Goal: Task Accomplishment & Management: Manage account settings

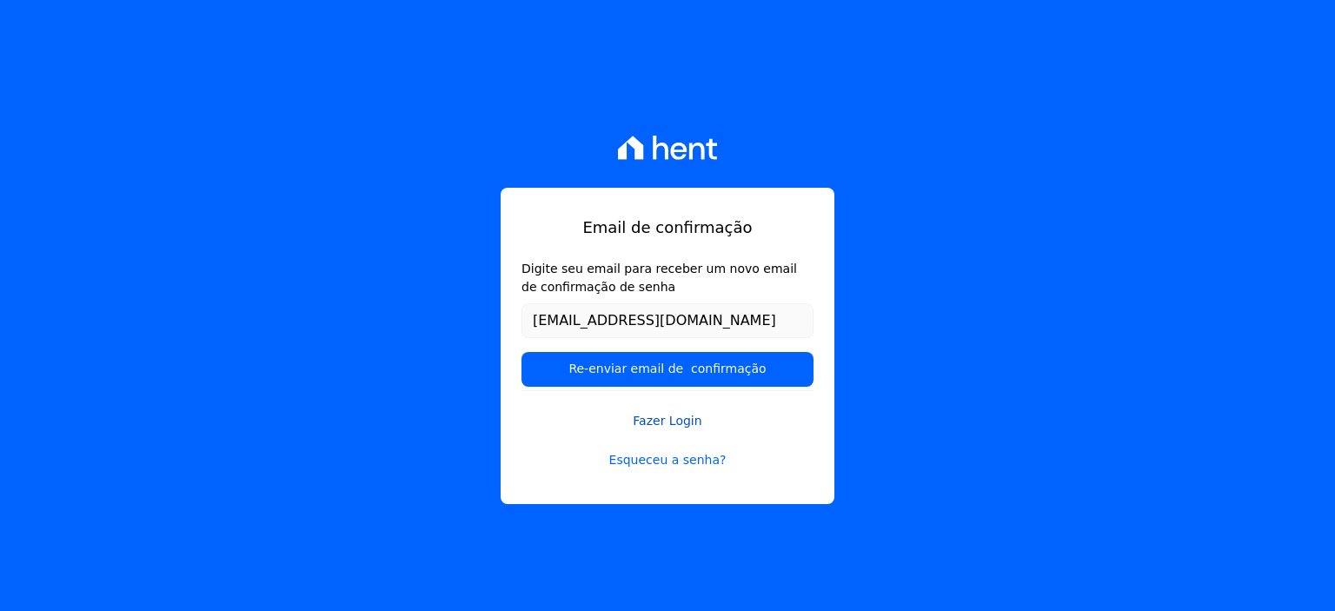
click at [685, 426] on link "Fazer Login" at bounding box center [668, 410] width 292 height 40
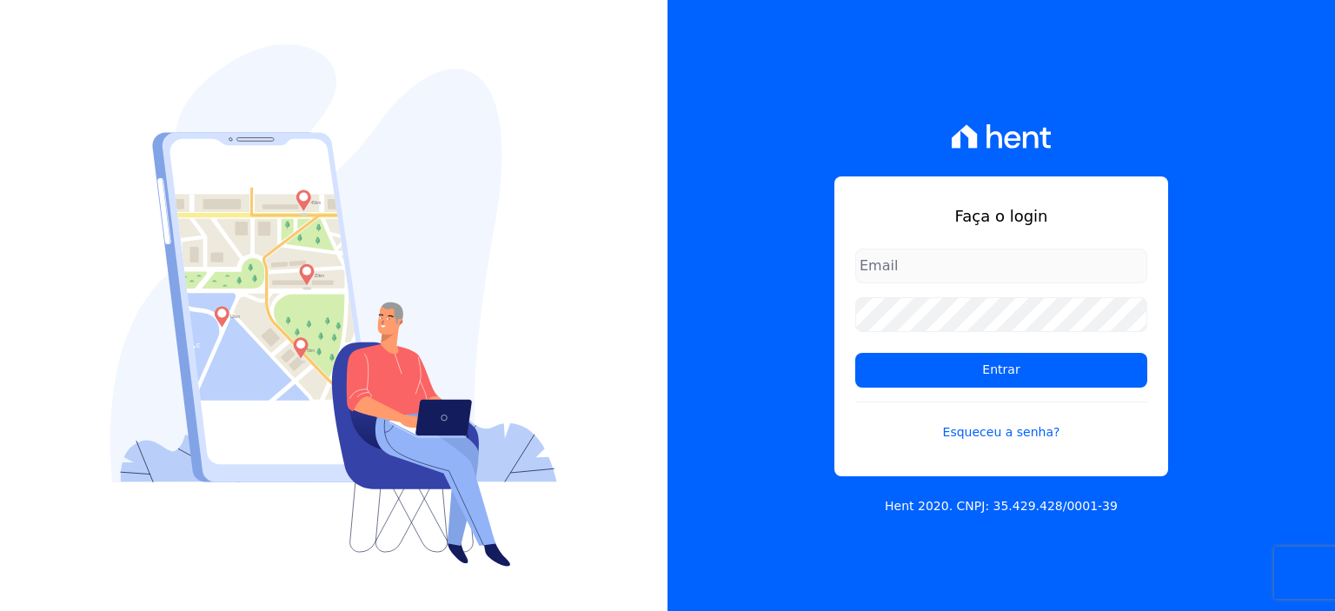
click at [903, 267] on input "email" at bounding box center [1001, 266] width 292 height 35
type input "[EMAIL_ADDRESS][DOMAIN_NAME]"
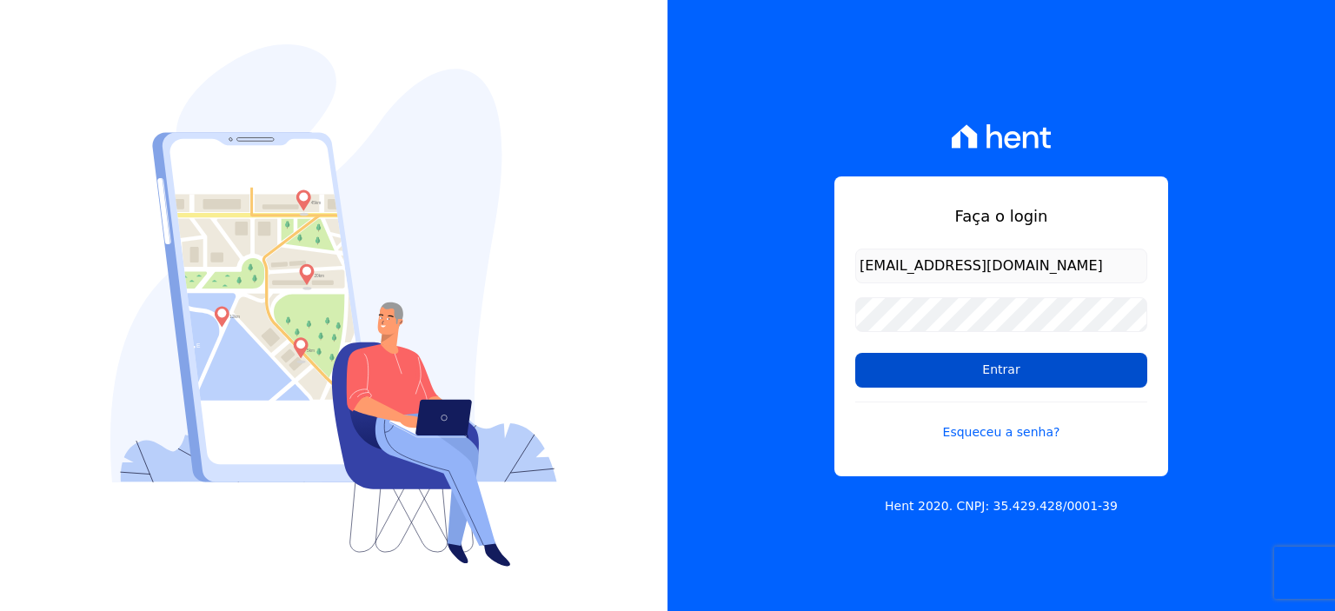
click at [1000, 369] on input "Entrar" at bounding box center [1001, 370] width 292 height 35
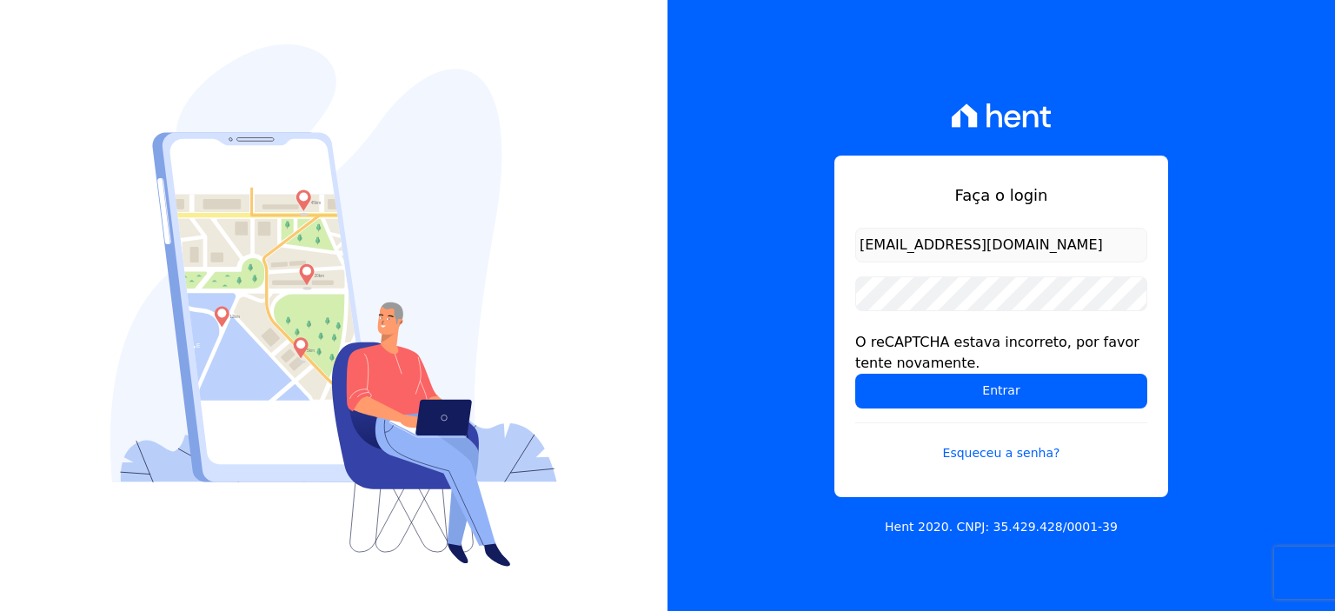
click at [409, 228] on img at bounding box center [333, 305] width 447 height 522
